Goal: Task Accomplishment & Management: Manage account settings

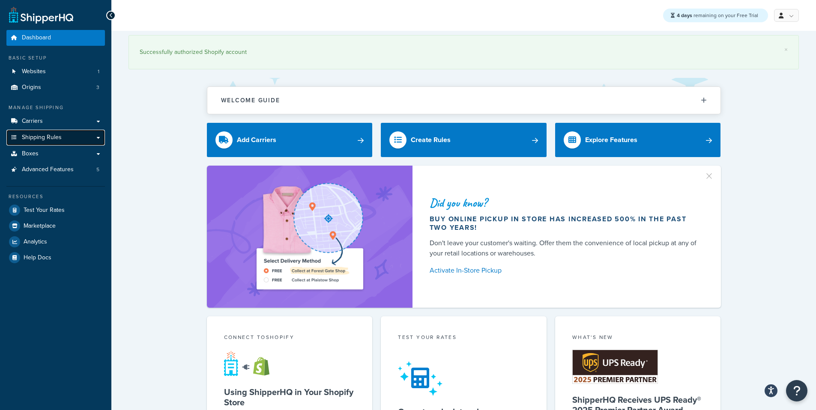
click at [35, 138] on span "Shipping Rules" at bounding box center [42, 137] width 40 height 7
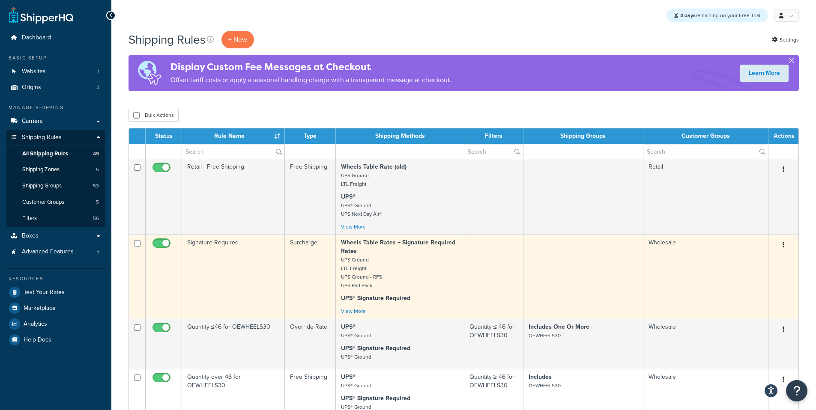
scroll to position [60, 0]
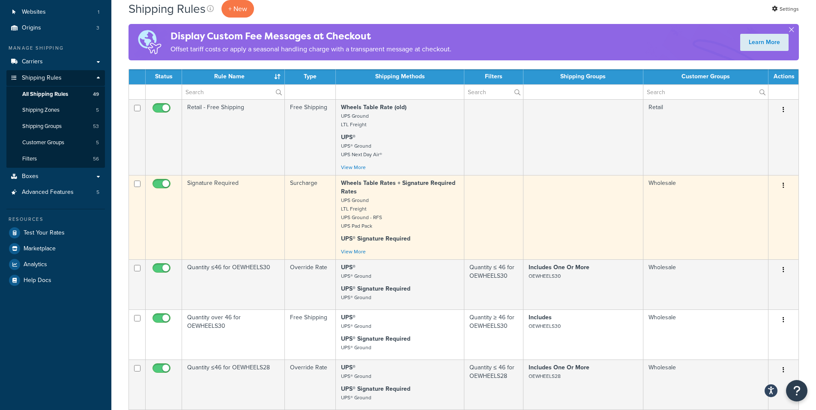
click at [784, 188] on button "button" at bounding box center [783, 186] width 12 height 14
click at [367, 217] on small "UPS Ground LTL Freight UPS Ground - RFS UPS Pad Pack" at bounding box center [361, 213] width 41 height 33
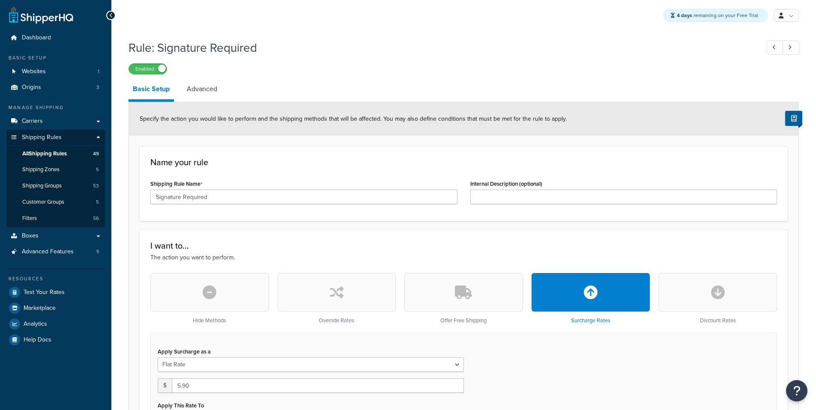
select select "ITEM"
click at [57, 169] on span "Shipping Zones" at bounding box center [40, 169] width 37 height 7
click at [57, 156] on span "All Shipping Rules" at bounding box center [44, 153] width 45 height 7
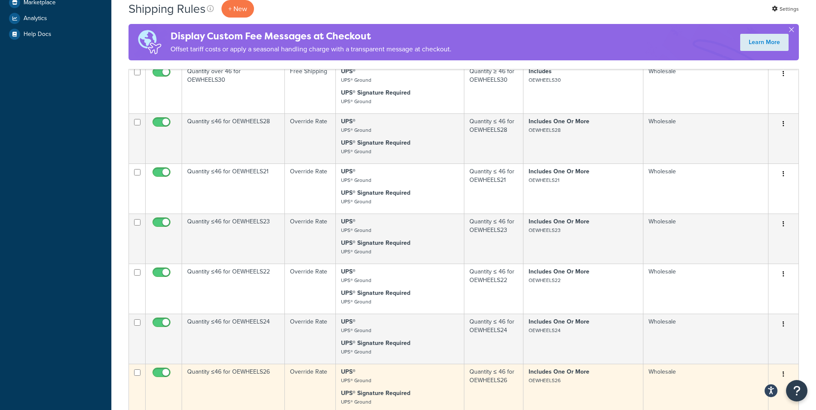
scroll to position [394, 0]
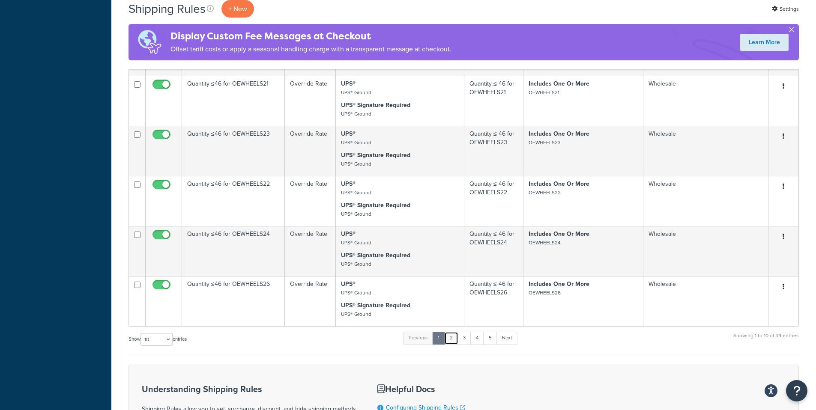
click at [454, 345] on link "2" at bounding box center [451, 338] width 14 height 13
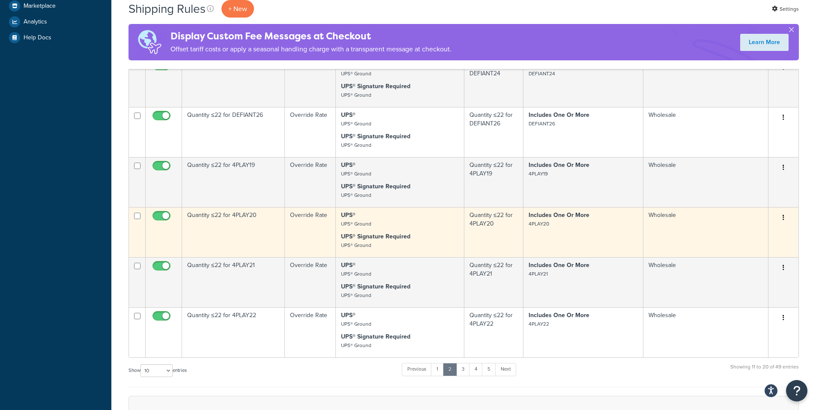
scroll to position [306, 0]
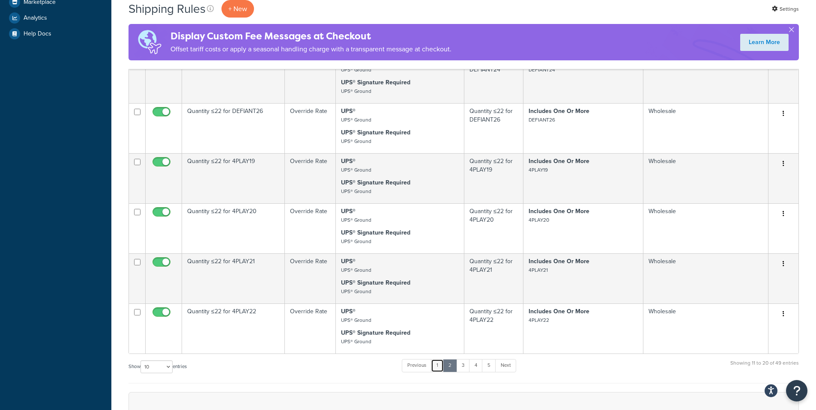
click at [437, 372] on link "1" at bounding box center [437, 365] width 13 height 13
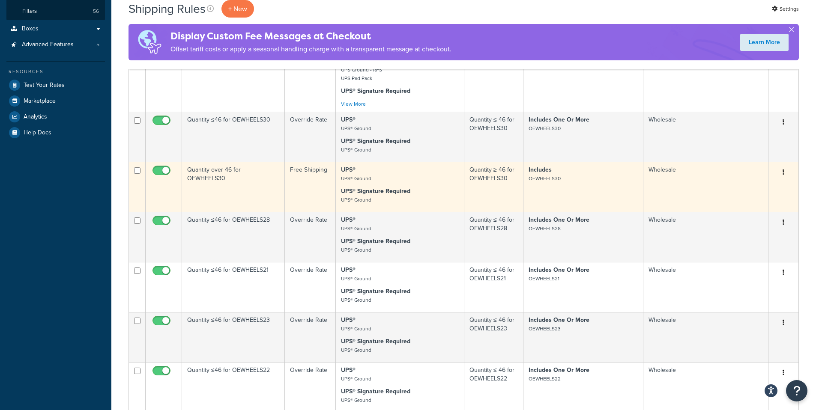
scroll to position [0, 0]
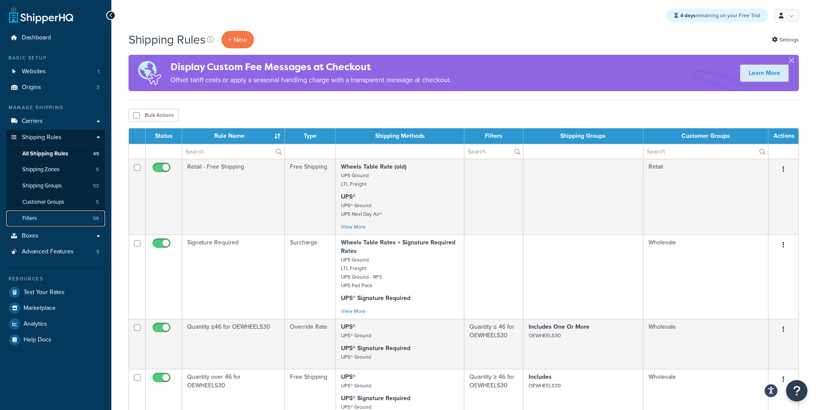
click at [42, 220] on link "Filters 56" at bounding box center [55, 219] width 98 height 16
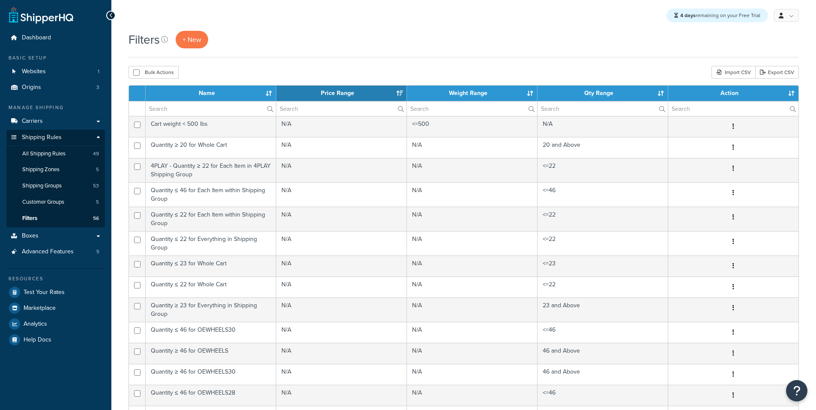
select select "15"
